Goal: Task Accomplishment & Management: Complete application form

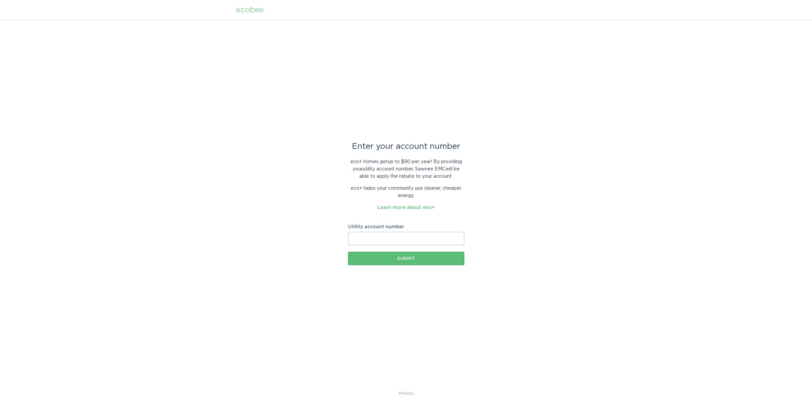
click at [391, 239] on input "Utility account number" at bounding box center [406, 238] width 116 height 13
paste input "2571435000"
type input "2571435000"
click at [392, 265] on button "Submit" at bounding box center [406, 258] width 116 height 13
